Goal: Task Accomplishment & Management: Use online tool/utility

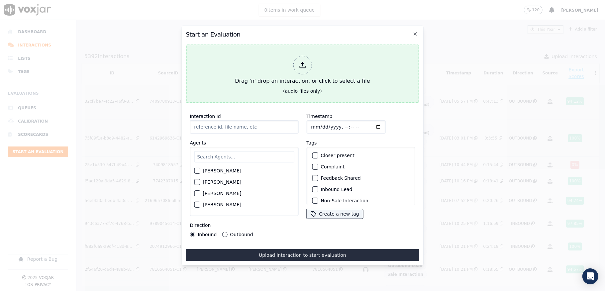
click at [312, 65] on div "Drag 'n' drop an interaction, or click to select a file" at bounding box center [302, 70] width 140 height 35
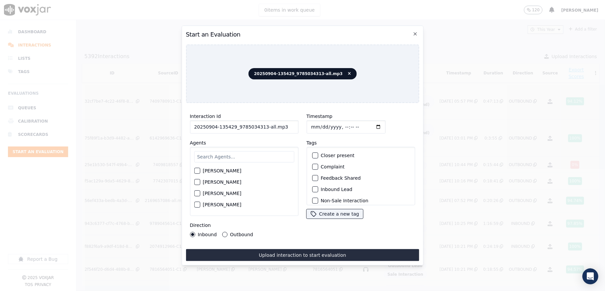
drag, startPoint x: 262, startPoint y: 125, endPoint x: 277, endPoint y: 127, distance: 15.4
click at [277, 127] on input "20250904-135429_9785034313-all.mp3" at bounding box center [244, 126] width 109 height 13
type input "20250904-135429_9785034313-C1"
click at [321, 123] on input "Timestamp" at bounding box center [345, 126] width 79 height 13
click at [318, 124] on input "Timestamp" at bounding box center [345, 126] width 79 height 13
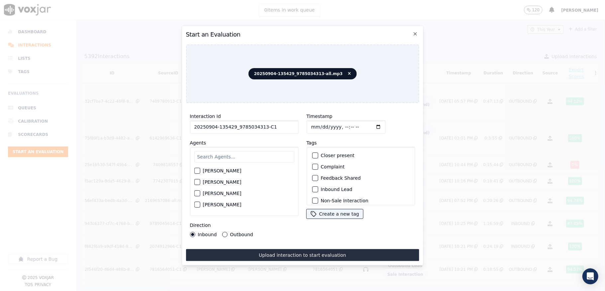
type input "[DATE]T23:42"
click at [223, 156] on input "text" at bounding box center [244, 156] width 100 height 11
type input "[PERSON_NAME]"
click at [196, 171] on div "button" at bounding box center [196, 173] width 5 height 5
click at [312, 187] on div "button" at bounding box center [314, 189] width 5 height 5
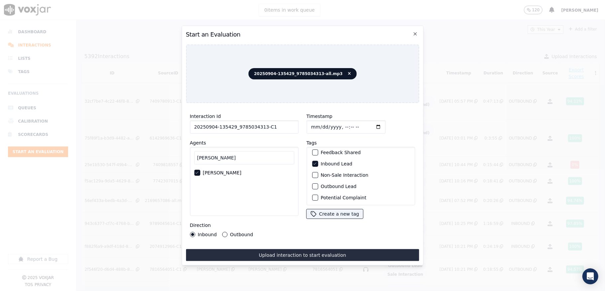
scroll to position [62, 0]
click at [314, 194] on button "Sale Interaction" at bounding box center [315, 197] width 6 height 6
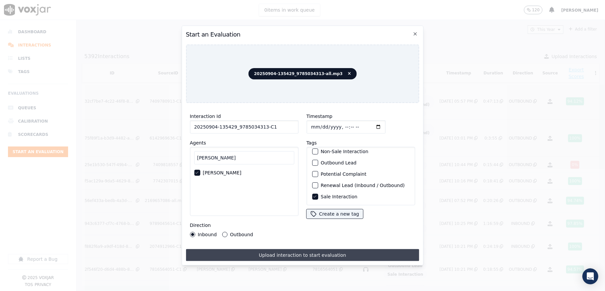
click at [302, 249] on button "Upload interaction to start evaluation" at bounding box center [302, 255] width 233 height 12
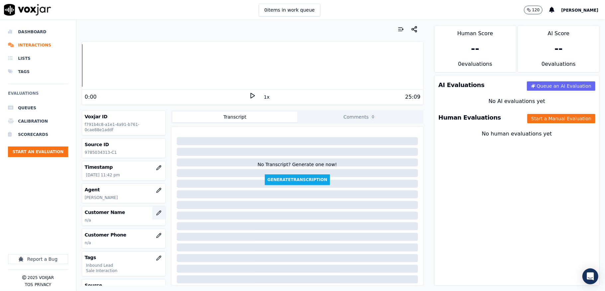
click at [156, 216] on icon "button" at bounding box center [158, 212] width 5 height 5
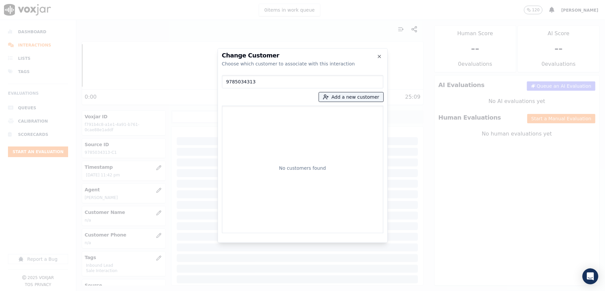
drag, startPoint x: 239, startPoint y: 83, endPoint x: 204, endPoint y: 83, distance: 34.6
click at [204, 291] on div "Change Customer Choose which customer to associate with this interaction 978503…" at bounding box center [302, 291] width 605 height 0
type input "9785034313"
click at [380, 58] on icon "button" at bounding box center [379, 56] width 5 height 5
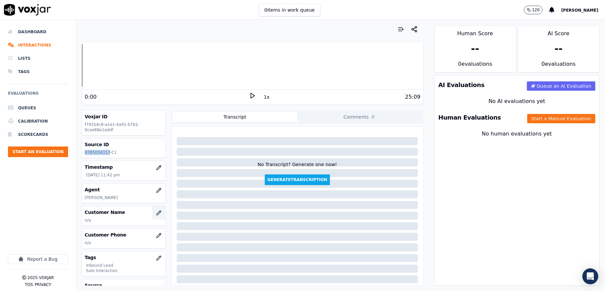
click at [156, 212] on icon "button" at bounding box center [158, 212] width 5 height 5
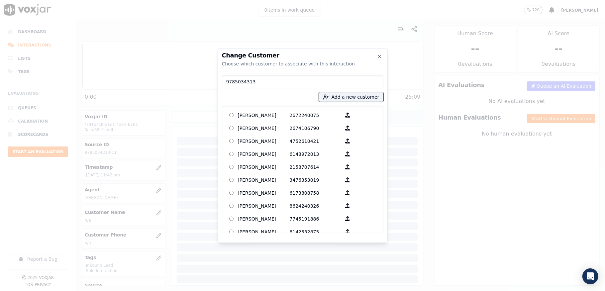
type input "[PERSON_NAME]"
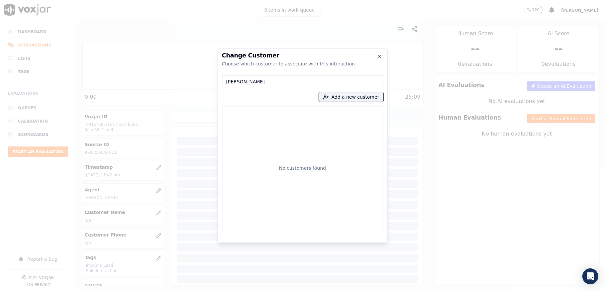
drag, startPoint x: 288, startPoint y: 84, endPoint x: 219, endPoint y: 81, distance: 69.2
click at [219, 81] on div "Change Customer Choose which customer to associate with this interaction [PERSO…" at bounding box center [303, 145] width 170 height 195
click at [362, 99] on button "Add a new customer" at bounding box center [351, 96] width 64 height 9
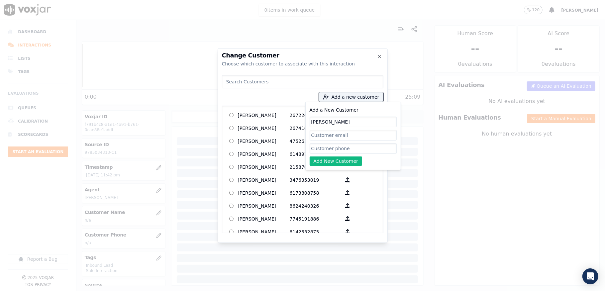
type input "[PERSON_NAME]"
click at [321, 148] on input "Add a New Customer" at bounding box center [353, 148] width 87 height 11
paste input "9785034313"
type input "9785034313"
click at [321, 161] on button "Add New Customer" at bounding box center [336, 161] width 53 height 9
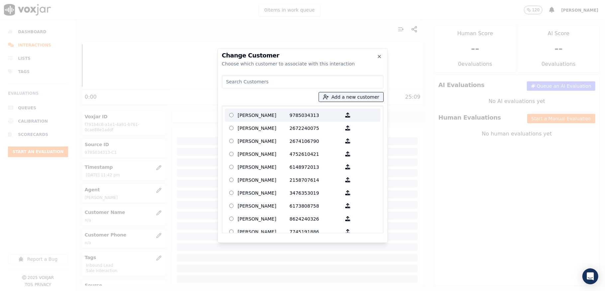
click at [257, 116] on p "[PERSON_NAME]" at bounding box center [264, 115] width 52 height 10
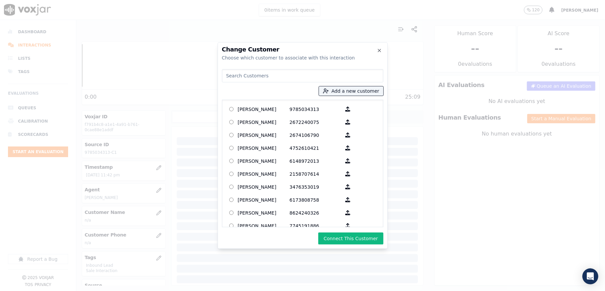
click at [338, 232] on div "Change Customer Choose which customer to associate with this interaction Add a …" at bounding box center [303, 145] width 170 height 207
click at [338, 237] on button "Connect This Customer" at bounding box center [350, 239] width 65 height 12
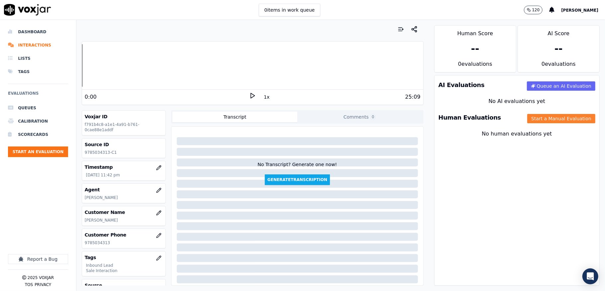
click at [542, 121] on button "Start a Manual Evaluation" at bounding box center [561, 118] width 68 height 9
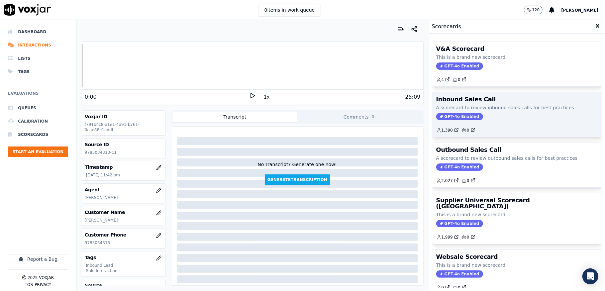
click at [450, 115] on span "GPT-4o Enabled" at bounding box center [459, 116] width 47 height 7
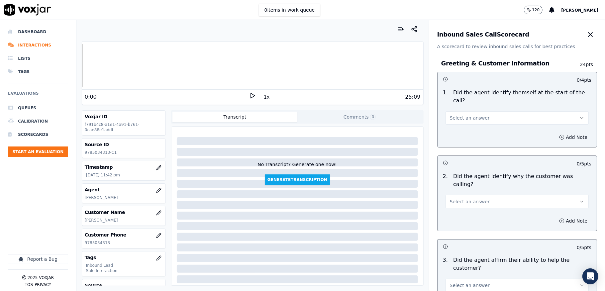
click at [462, 118] on span "Select an answer" at bounding box center [470, 118] width 40 height 7
click at [452, 137] on div "Yes" at bounding box center [500, 133] width 127 height 11
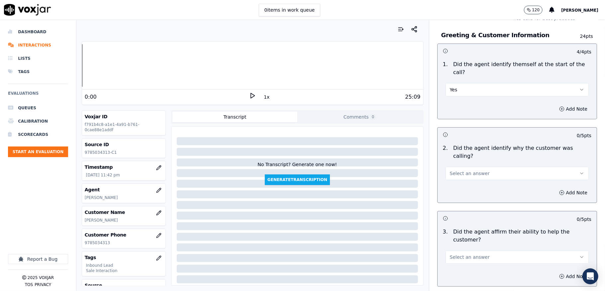
scroll to position [44, 0]
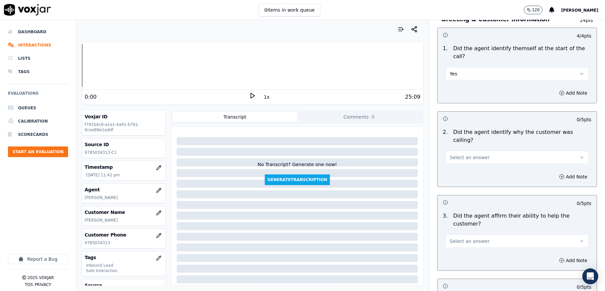
click at [471, 154] on span "Select an answer" at bounding box center [470, 157] width 40 height 7
click at [467, 161] on div "Yes" at bounding box center [500, 165] width 127 height 11
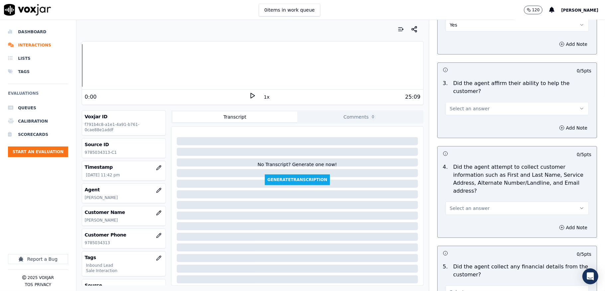
scroll to position [177, 0]
click at [471, 105] on span "Select an answer" at bounding box center [470, 108] width 40 height 7
click at [459, 116] on div "Yes" at bounding box center [500, 116] width 127 height 11
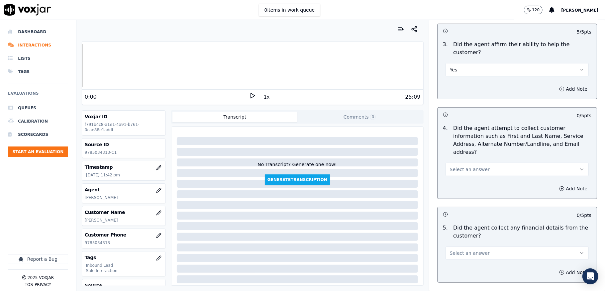
scroll to position [266, 0]
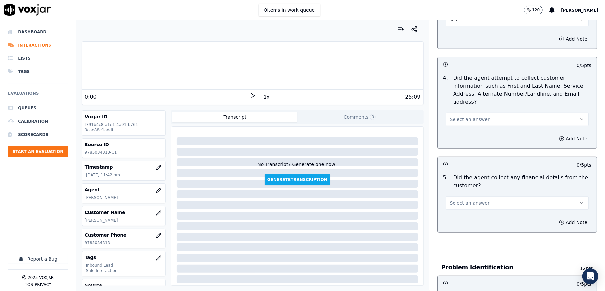
click at [465, 116] on span "Select an answer" at bounding box center [470, 119] width 40 height 7
click at [462, 124] on div "Yes" at bounding box center [500, 127] width 127 height 11
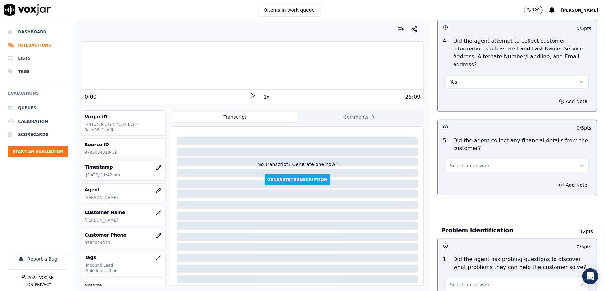
scroll to position [354, 0]
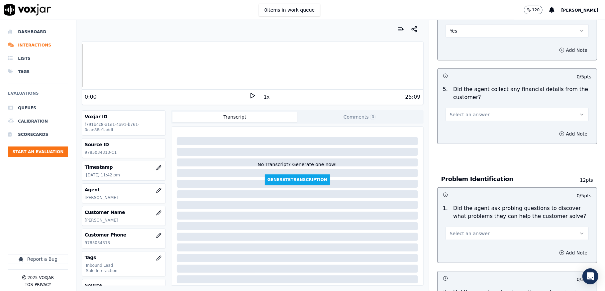
click at [479, 108] on button "Select an answer" at bounding box center [517, 114] width 143 height 13
click at [463, 122] on div "Yes" at bounding box center [500, 122] width 127 height 11
click at [468, 108] on button "Yes" at bounding box center [517, 114] width 143 height 13
click at [458, 135] on div "No" at bounding box center [500, 133] width 127 height 11
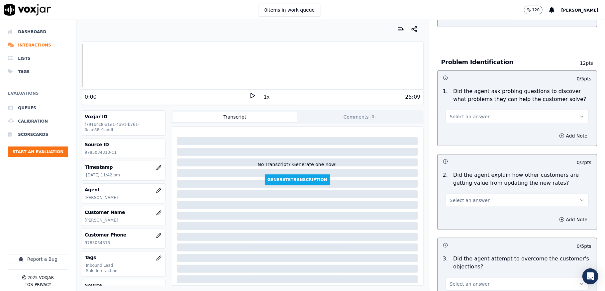
scroll to position [487, 0]
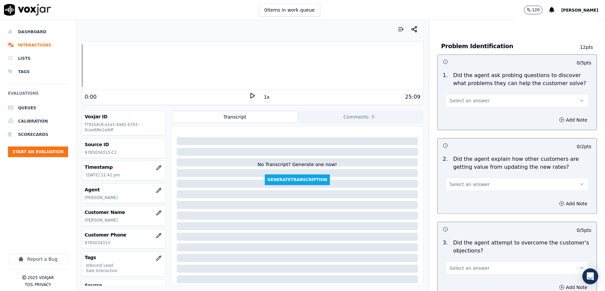
click at [472, 99] on button "Select an answer" at bounding box center [517, 100] width 143 height 13
click at [465, 105] on div "Yes" at bounding box center [500, 108] width 127 height 11
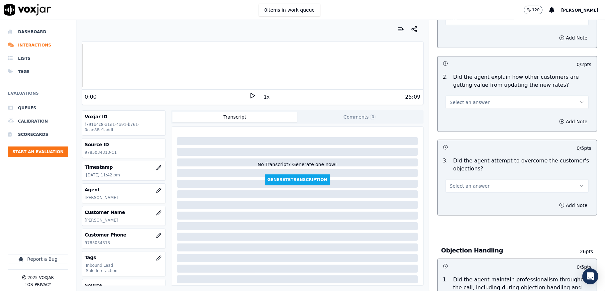
scroll to position [576, 0]
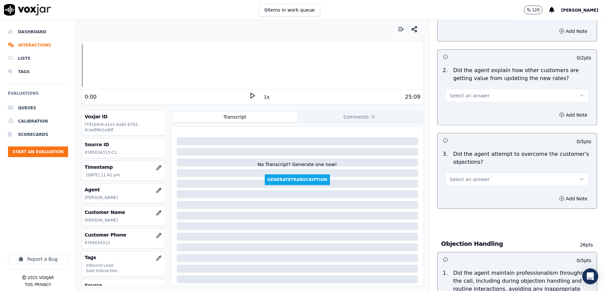
click at [463, 92] on span "Select an answer" at bounding box center [470, 95] width 40 height 7
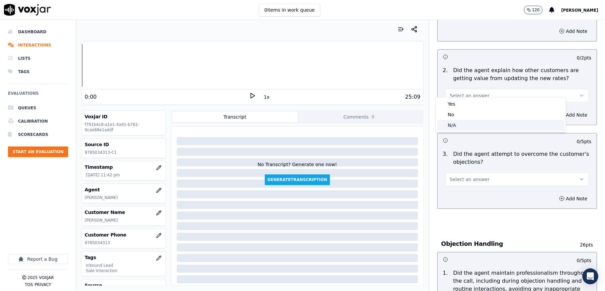
click at [455, 125] on div "N/A" at bounding box center [500, 125] width 127 height 11
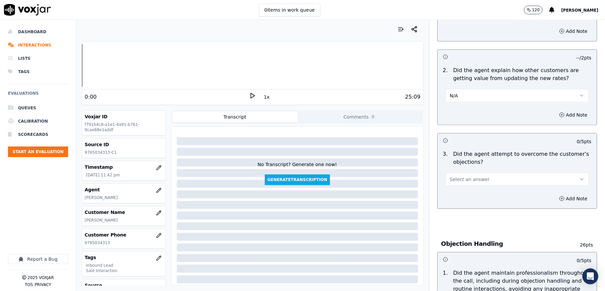
click at [469, 89] on button "N/A" at bounding box center [517, 95] width 143 height 13
click at [458, 103] on div "Yes" at bounding box center [500, 104] width 127 height 11
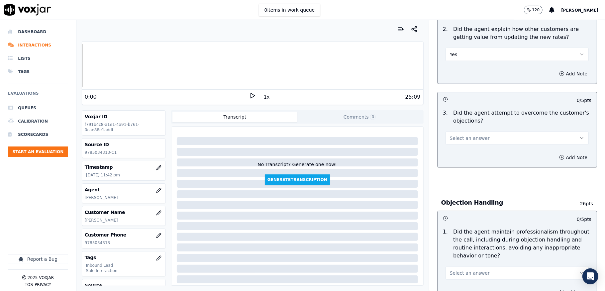
scroll to position [665, 0]
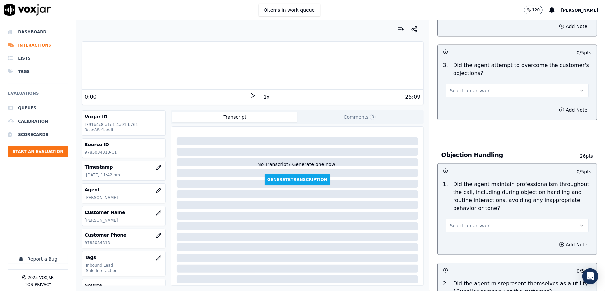
click at [468, 87] on span "Select an answer" at bounding box center [470, 90] width 40 height 7
click at [459, 101] on div "Yes" at bounding box center [500, 99] width 127 height 11
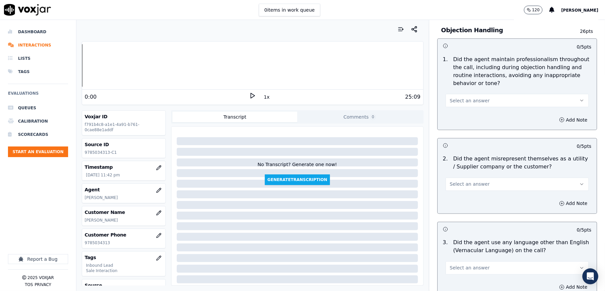
scroll to position [798, 0]
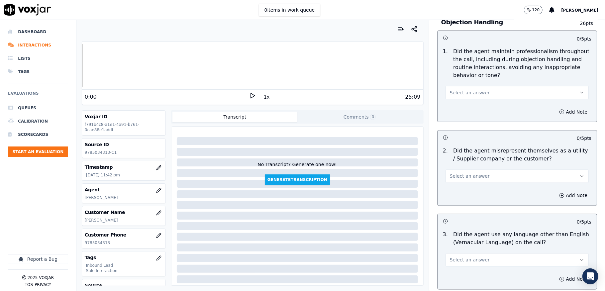
click at [470, 89] on span "Select an answer" at bounding box center [470, 92] width 40 height 7
click at [455, 99] on div "Yes" at bounding box center [500, 101] width 127 height 11
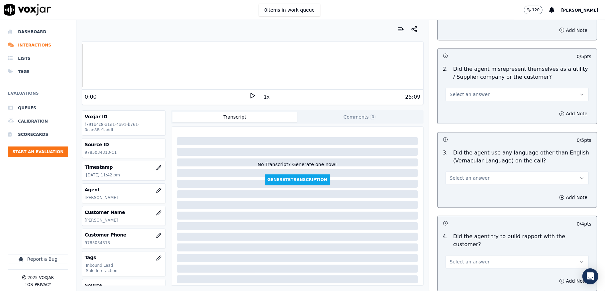
scroll to position [886, 0]
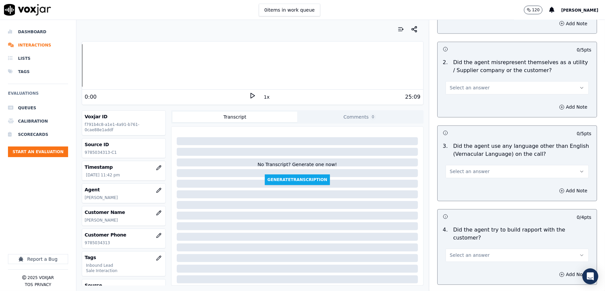
click at [464, 85] on span "Select an answer" at bounding box center [470, 88] width 40 height 7
click at [459, 95] on div "Yes" at bounding box center [500, 97] width 127 height 11
click at [469, 81] on button "Yes" at bounding box center [517, 87] width 143 height 13
click at [460, 108] on div "No" at bounding box center [500, 107] width 127 height 11
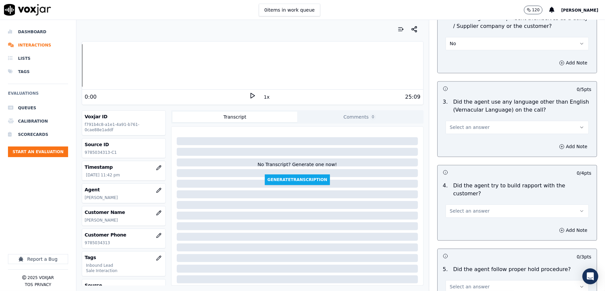
click at [465, 124] on span "Select an answer" at bounding box center [470, 127] width 40 height 7
click at [451, 145] on div "No" at bounding box center [500, 147] width 127 height 11
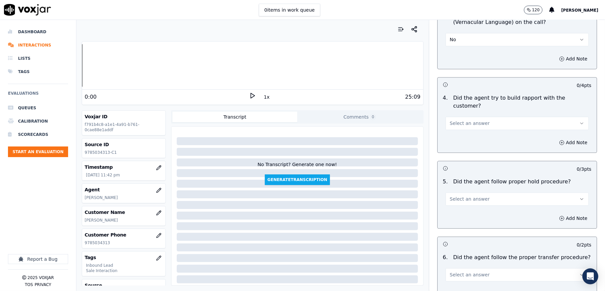
scroll to position [1019, 0]
click at [463, 119] on span "Select an answer" at bounding box center [470, 122] width 40 height 7
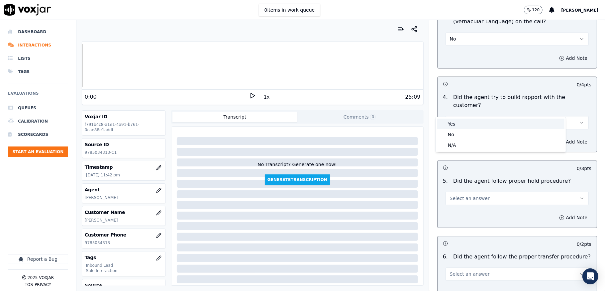
click at [457, 120] on div "Yes" at bounding box center [500, 124] width 127 height 11
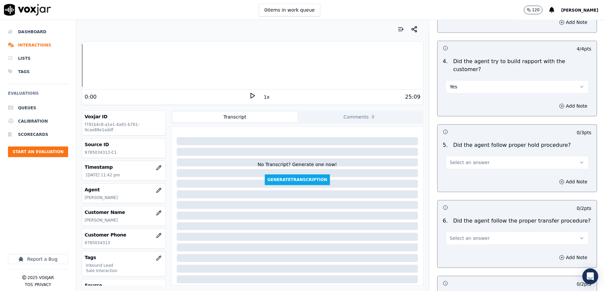
scroll to position [1108, 0]
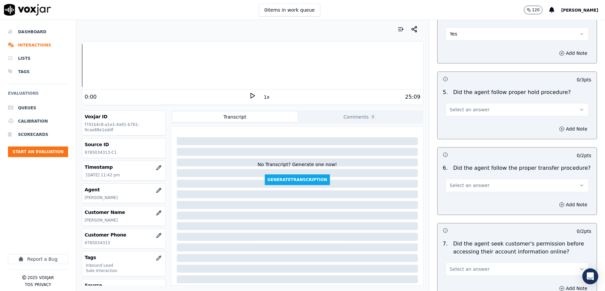
click at [472, 106] on span "Select an answer" at bounding box center [470, 109] width 40 height 7
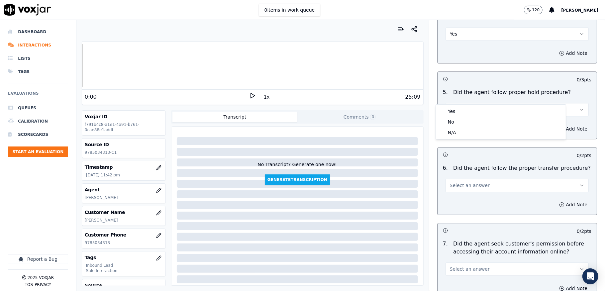
click at [463, 111] on div "Yes" at bounding box center [500, 111] width 127 height 11
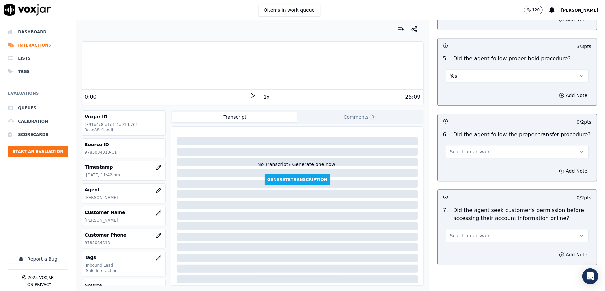
scroll to position [1197, 0]
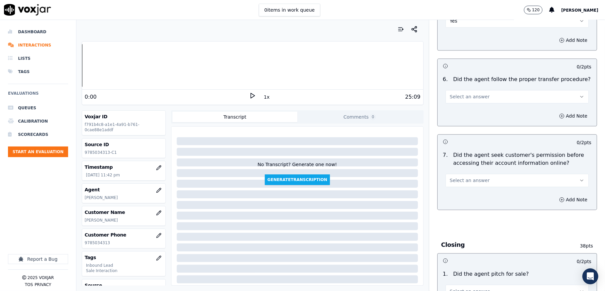
click at [479, 90] on button "Select an answer" at bounding box center [517, 96] width 143 height 13
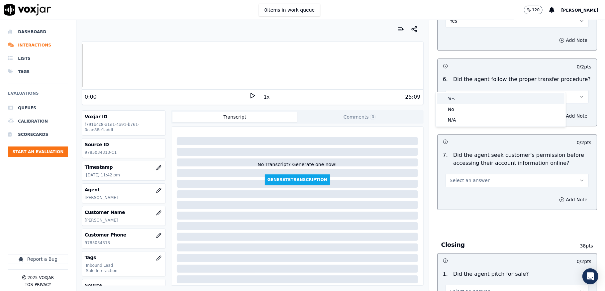
click at [466, 100] on div "Yes" at bounding box center [500, 98] width 127 height 11
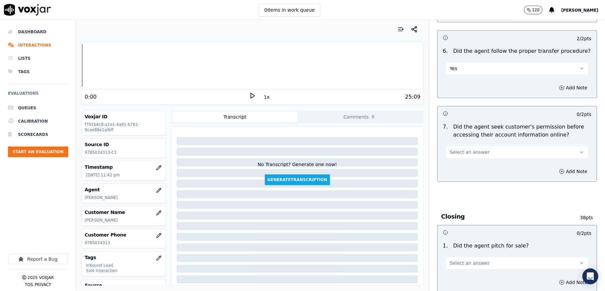
scroll to position [1241, 0]
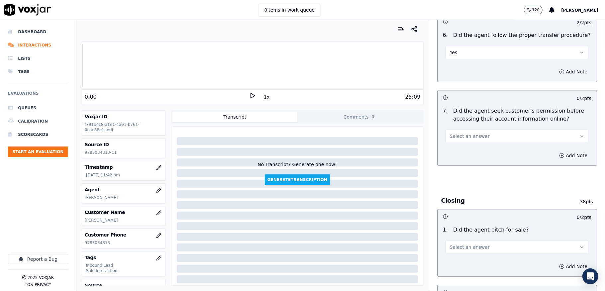
click at [464, 133] on span "Select an answer" at bounding box center [470, 136] width 40 height 7
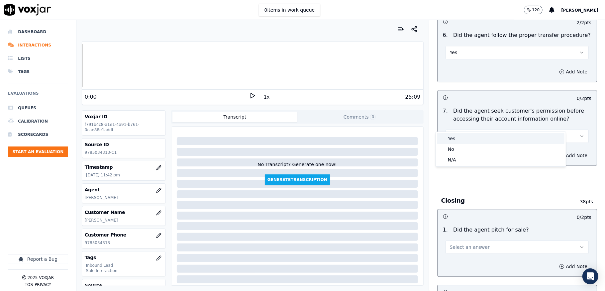
click at [453, 138] on div "Yes" at bounding box center [500, 138] width 127 height 11
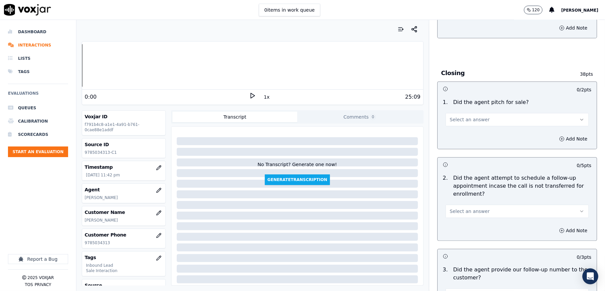
scroll to position [1374, 0]
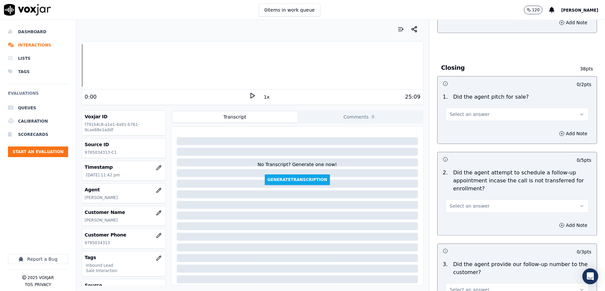
click at [475, 108] on button "Select an answer" at bounding box center [517, 114] width 143 height 13
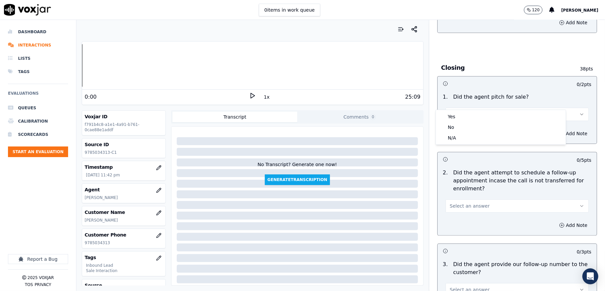
click at [464, 111] on div "Yes" at bounding box center [500, 116] width 127 height 11
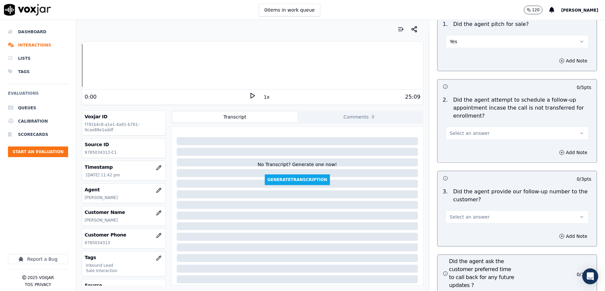
scroll to position [1462, 0]
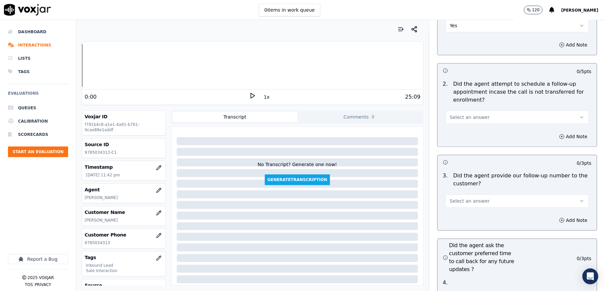
click at [480, 111] on button "Select an answer" at bounding box center [517, 117] width 143 height 13
click at [458, 144] on div "N/A" at bounding box center [500, 141] width 127 height 11
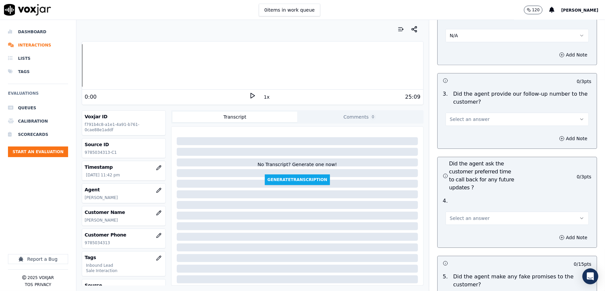
scroll to position [1551, 0]
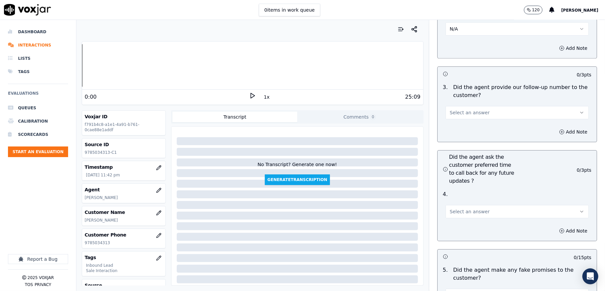
click at [475, 106] on button "Select an answer" at bounding box center [517, 112] width 143 height 13
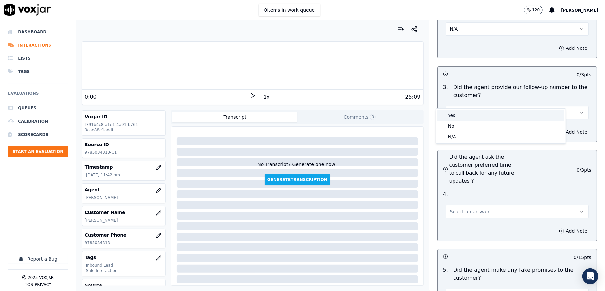
click at [459, 112] on div "Yes" at bounding box center [500, 115] width 127 height 11
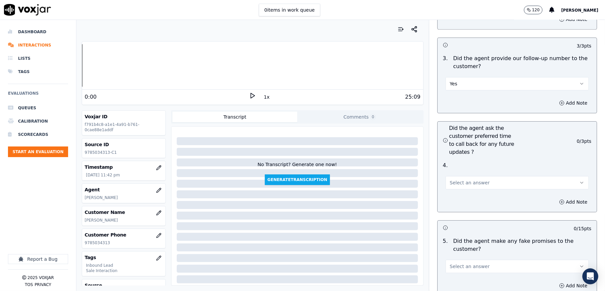
scroll to position [1640, 0]
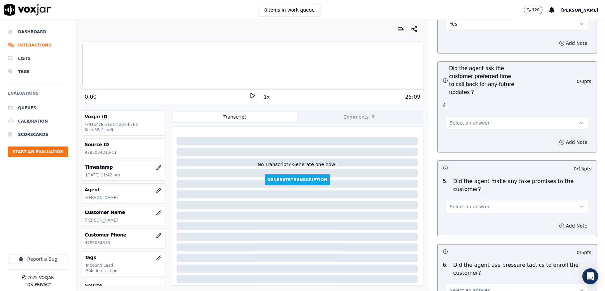
click at [468, 120] on span "Select an answer" at bounding box center [470, 123] width 40 height 7
click at [455, 147] on div "N/A" at bounding box center [500, 147] width 127 height 11
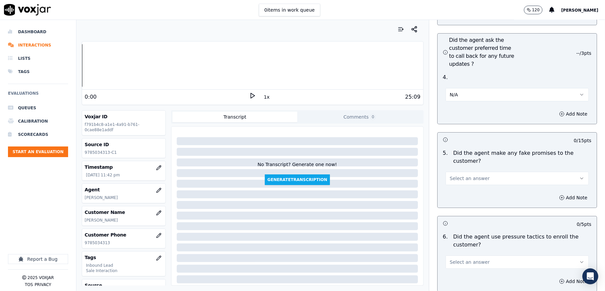
scroll to position [1684, 0]
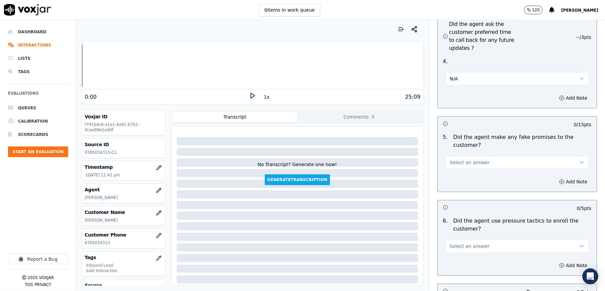
click at [466, 159] on span "Select an answer" at bounding box center [470, 162] width 40 height 7
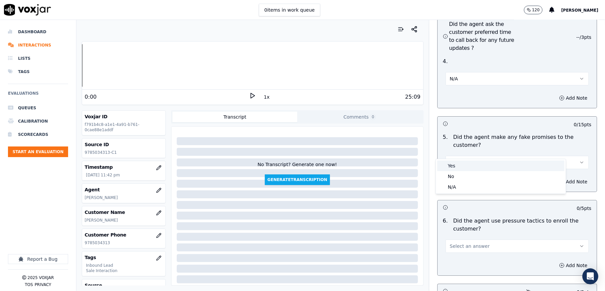
click at [458, 174] on div "No" at bounding box center [500, 176] width 127 height 11
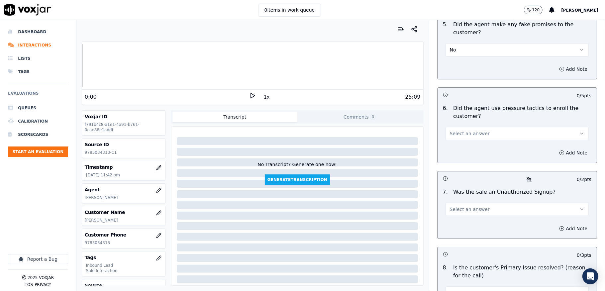
scroll to position [1817, 0]
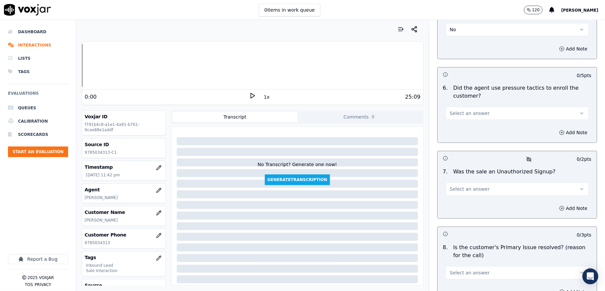
click at [493, 107] on button "Select an answer" at bounding box center [517, 113] width 143 height 13
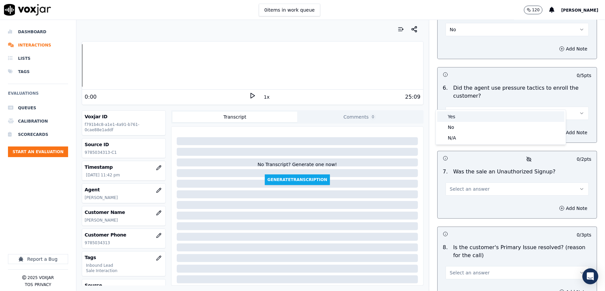
click at [459, 117] on div "Yes" at bounding box center [500, 116] width 127 height 11
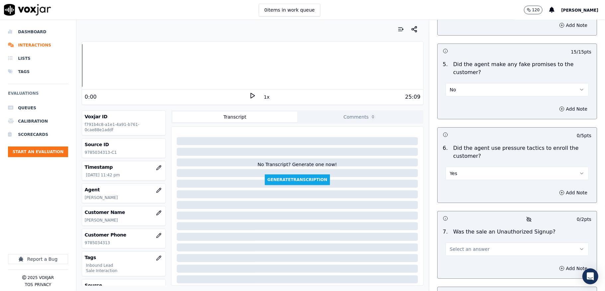
scroll to position [1773, 0]
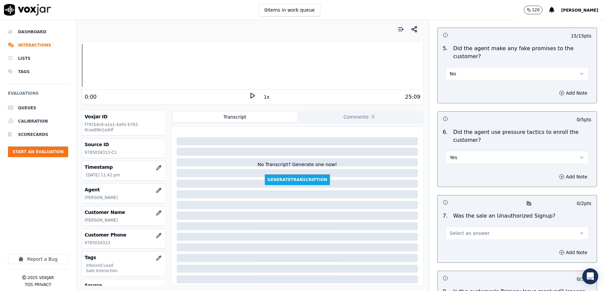
click at [475, 150] on div "Yes" at bounding box center [517, 157] width 143 height 15
click at [471, 151] on button "Yes" at bounding box center [517, 157] width 143 height 13
click at [459, 173] on div "No" at bounding box center [500, 172] width 127 height 11
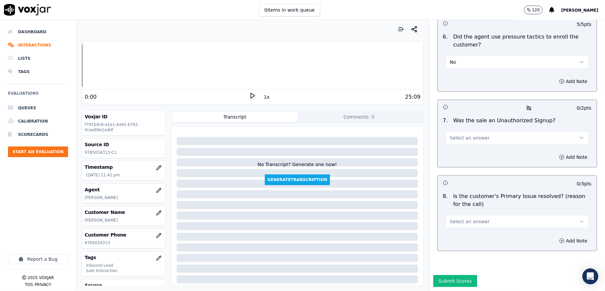
scroll to position [1880, 0]
click at [483, 131] on button "Select an answer" at bounding box center [517, 137] width 143 height 13
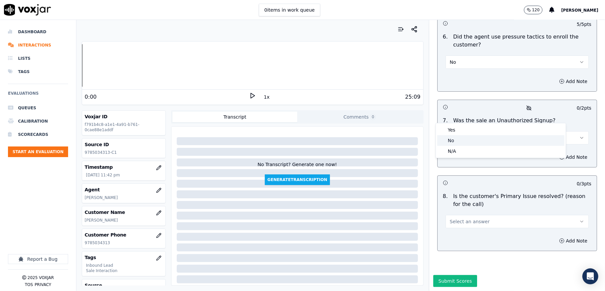
click at [463, 141] on div "No" at bounding box center [500, 140] width 127 height 11
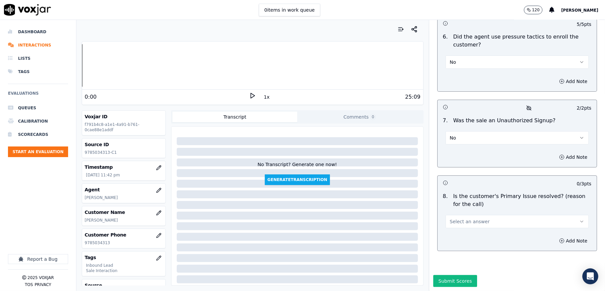
click at [479, 215] on button "Select an answer" at bounding box center [517, 221] width 143 height 13
click at [467, 209] on div "Yes" at bounding box center [500, 213] width 127 height 11
click at [445, 275] on button "Submit Scores" at bounding box center [455, 281] width 44 height 12
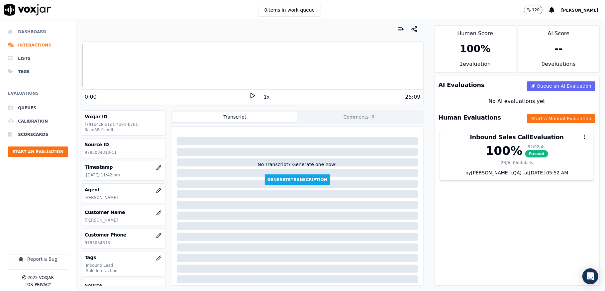
click at [23, 30] on li "Dashboard" at bounding box center [38, 31] width 60 height 13
